Goal: Information Seeking & Learning: Learn about a topic

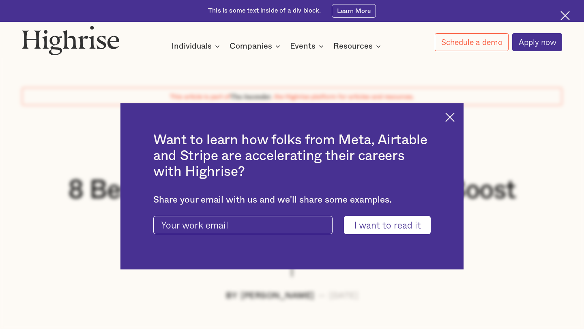
click at [452, 116] on img at bounding box center [450, 117] width 9 height 9
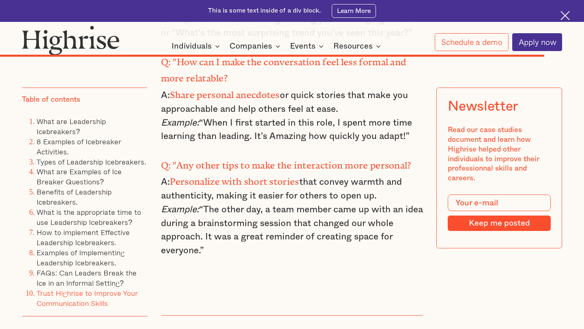
scroll to position [9295, 0]
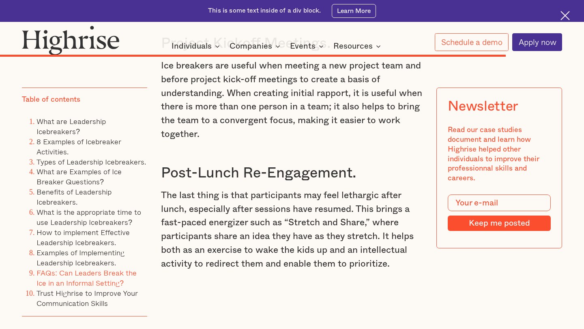
scroll to position [8689, 0]
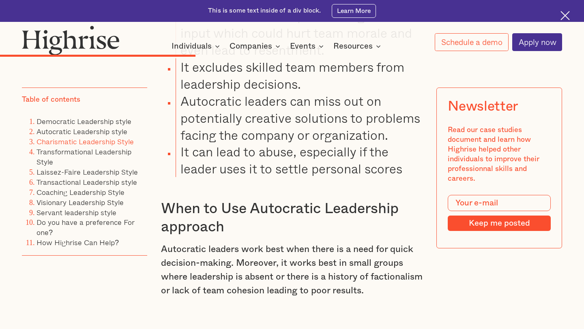
scroll to position [3083, 0]
